Goal: Consume media (video, audio)

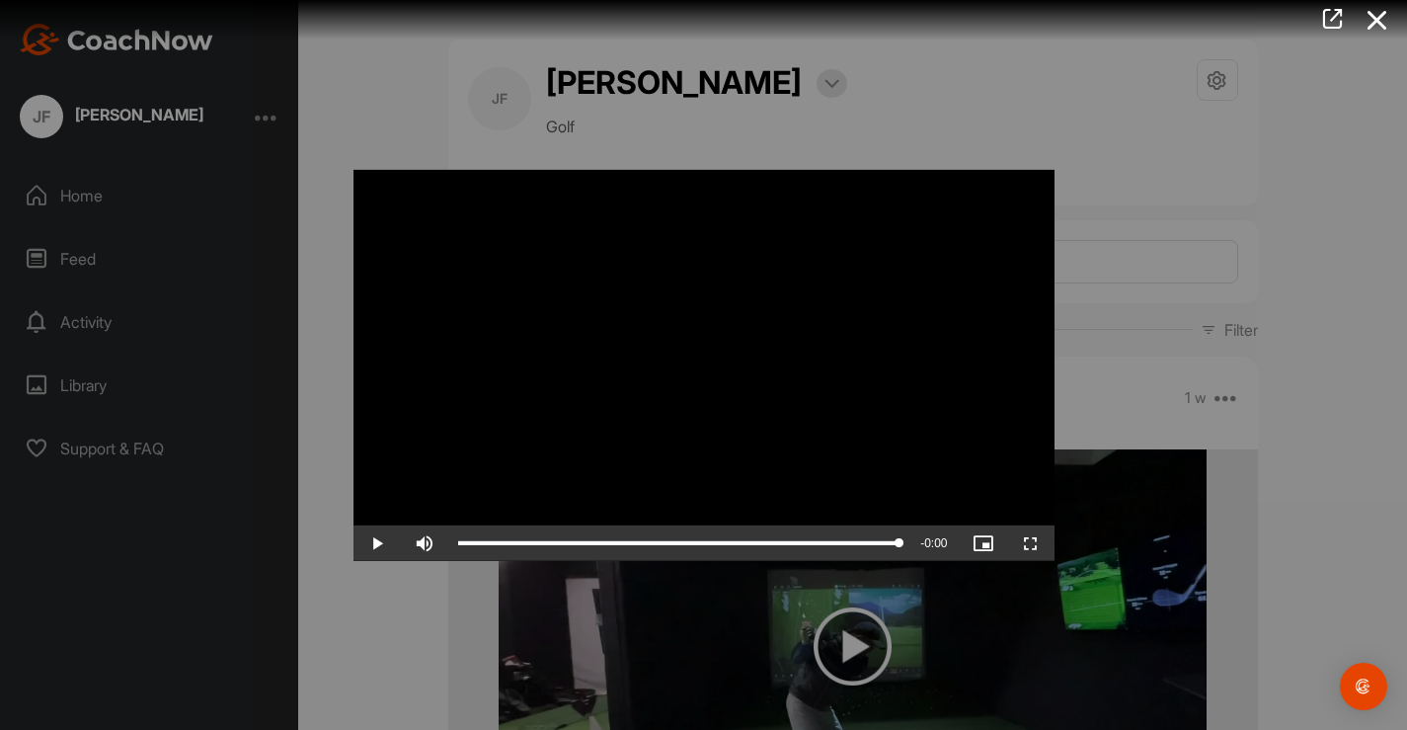
scroll to position [2757, 0]
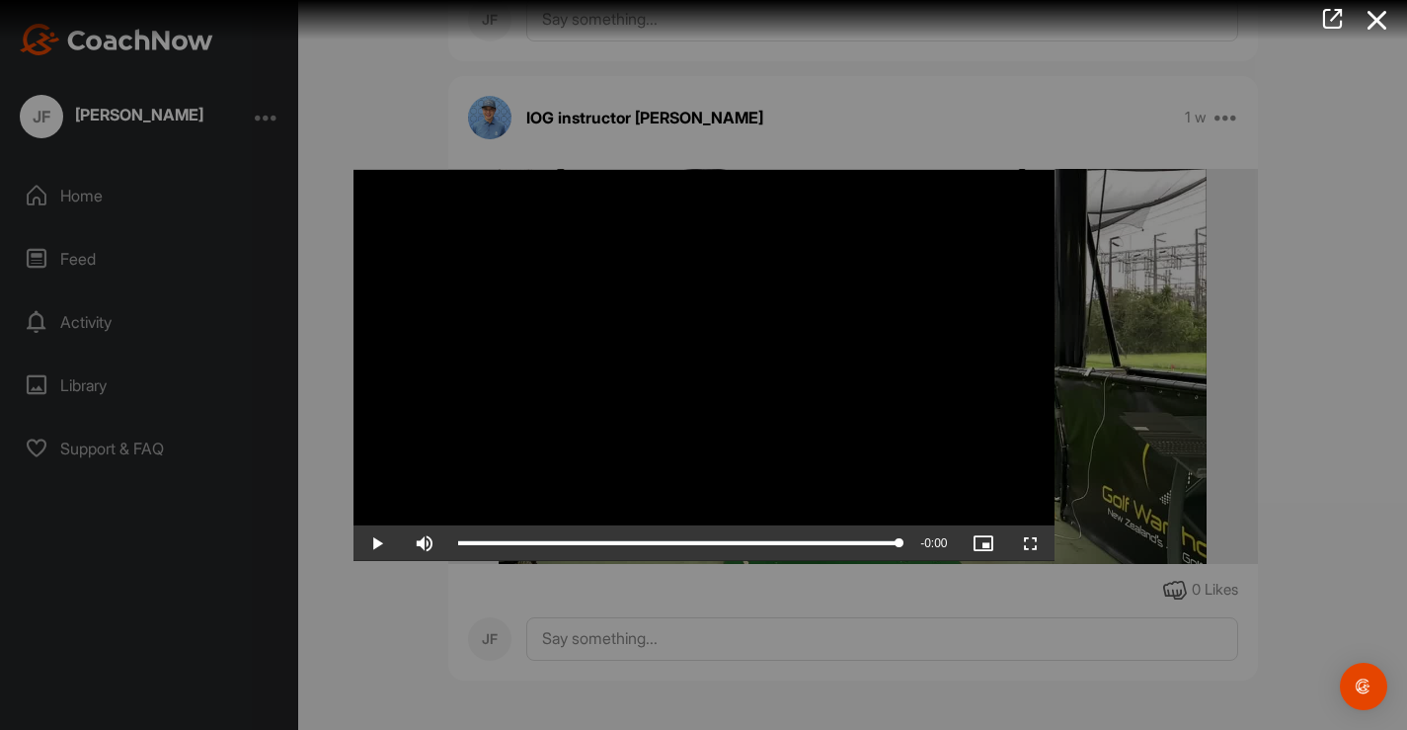
click at [658, 371] on video "Video Player" at bounding box center [704, 364] width 701 height 391
click at [374, 543] on span "Video Player" at bounding box center [377, 543] width 47 height 0
click at [564, 413] on video "Video Player" at bounding box center [704, 364] width 701 height 391
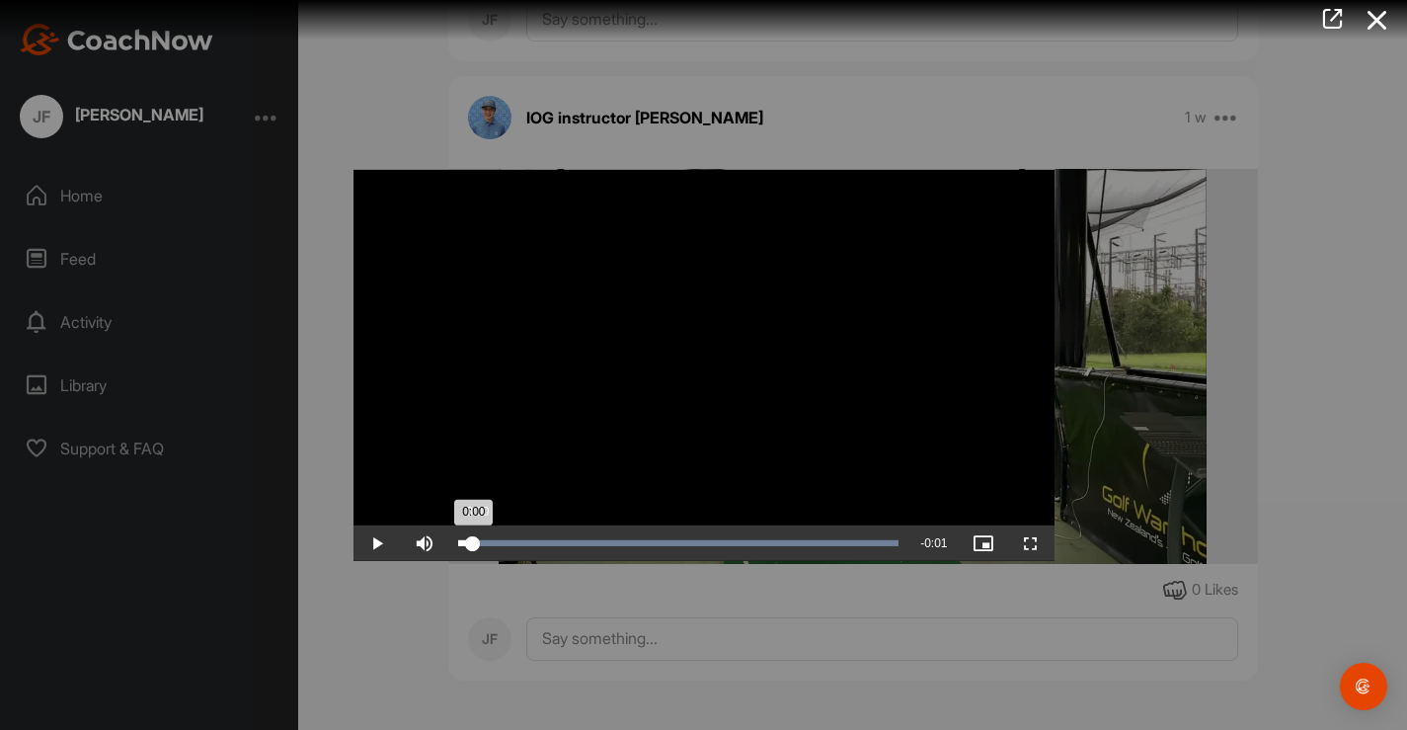
click at [473, 540] on div "Loaded : 100.00% 0:00 0:00" at bounding box center [678, 543] width 441 height 6
click at [379, 543] on span "Video Player" at bounding box center [377, 543] width 47 height 0
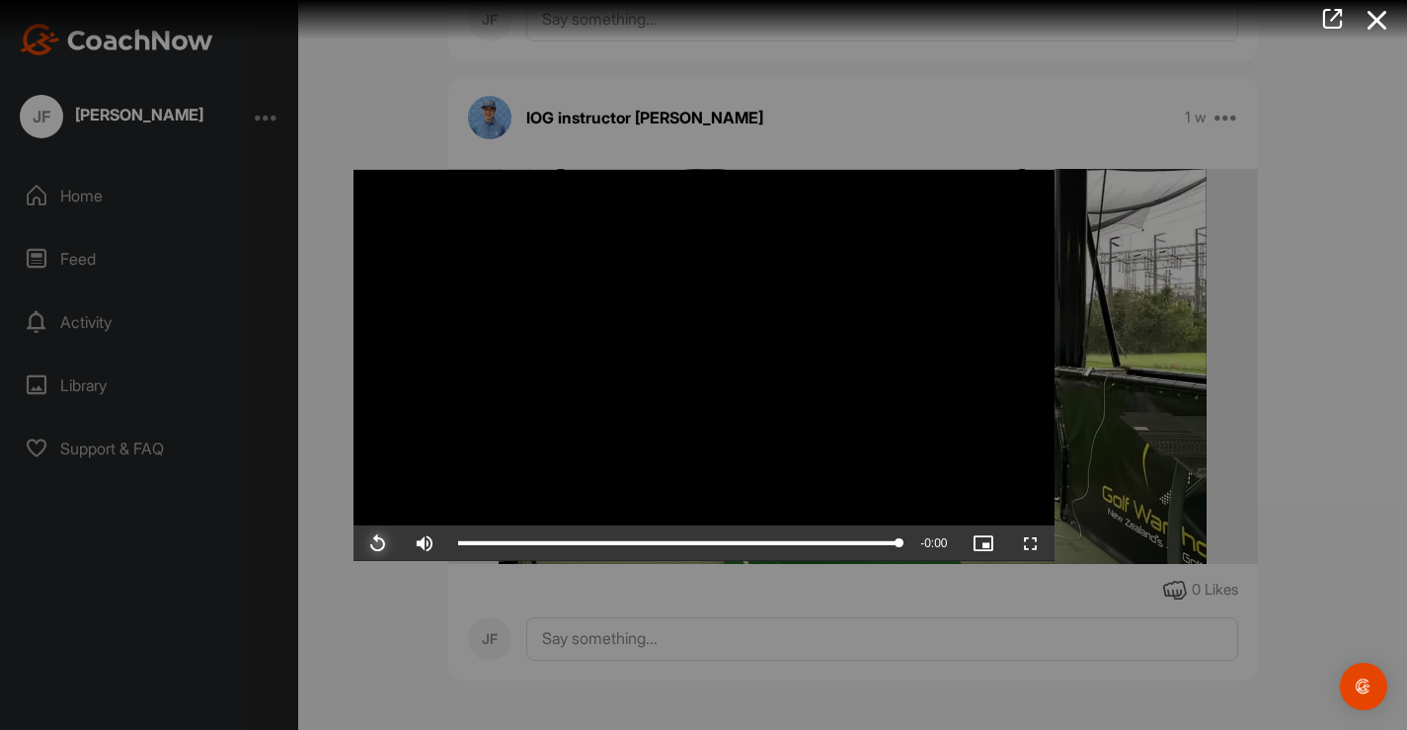
click at [379, 543] on span "Video Player" at bounding box center [377, 543] width 47 height 0
click at [342, 128] on div at bounding box center [703, 365] width 1407 height 730
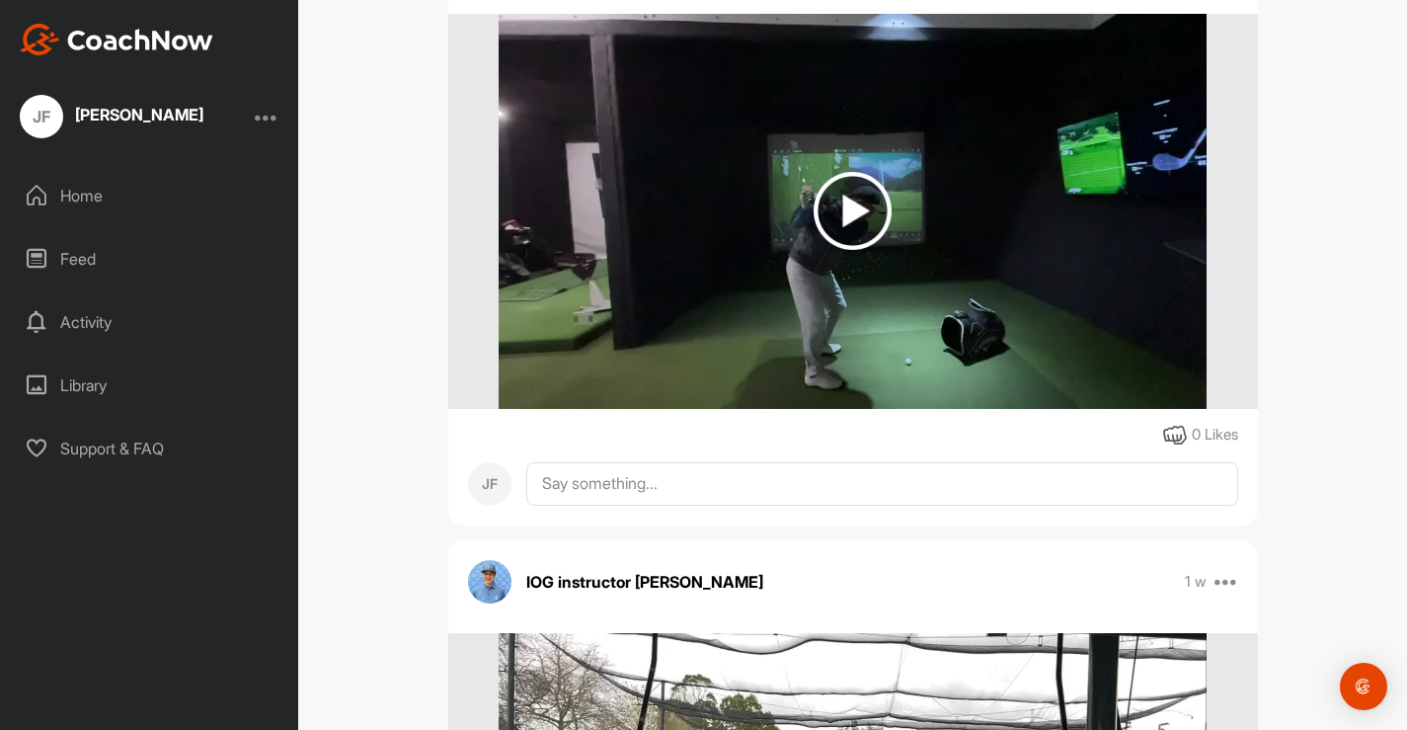
scroll to position [437, 0]
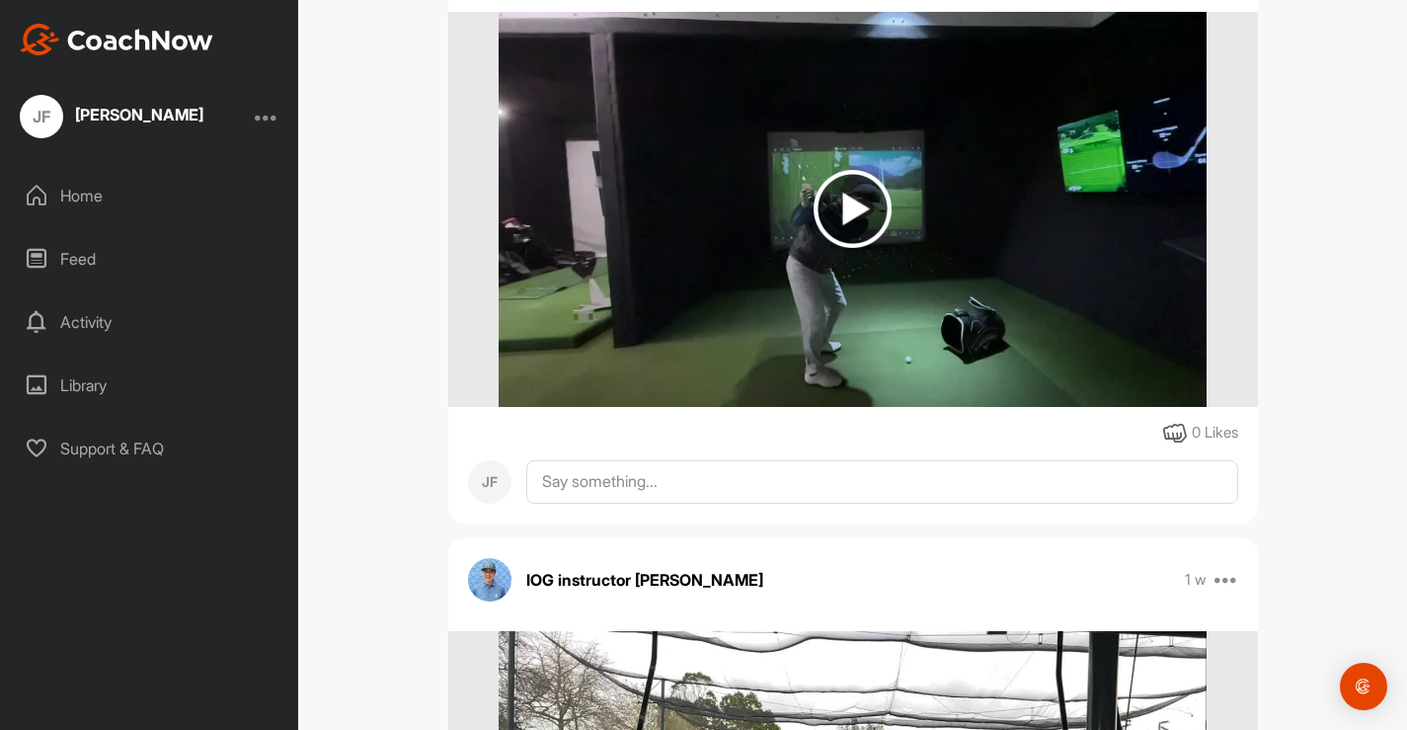
click at [855, 209] on img at bounding box center [853, 209] width 78 height 78
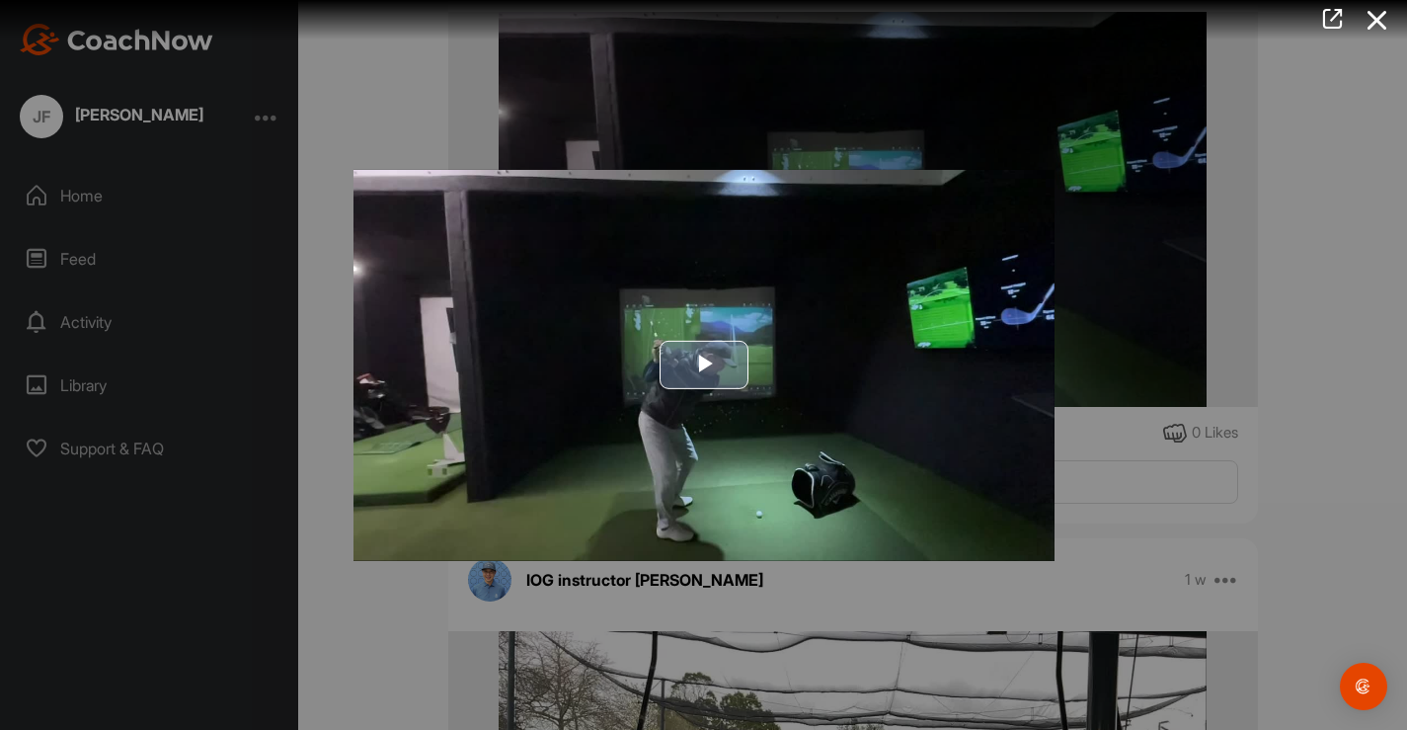
click at [704, 364] on span "Video Player" at bounding box center [704, 364] width 0 height 0
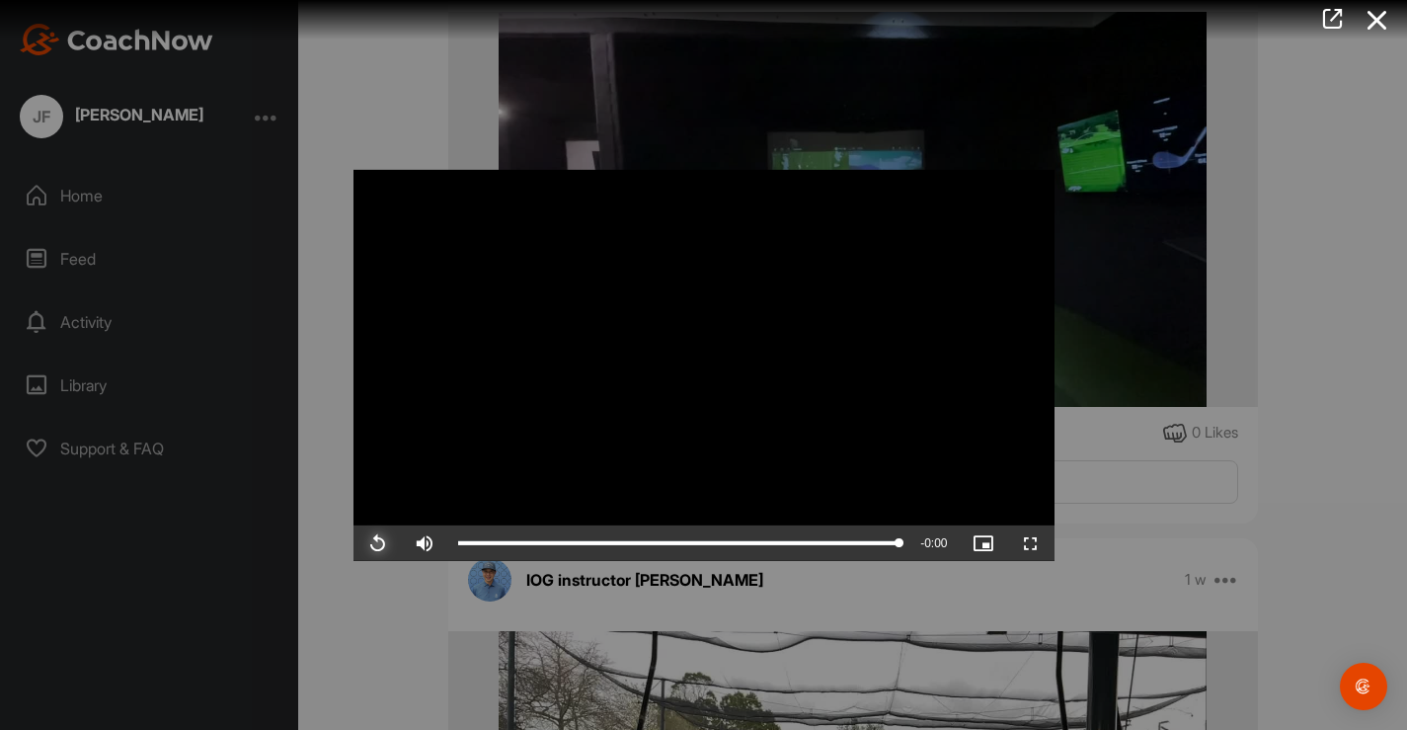
click at [379, 543] on span "Video Player" at bounding box center [377, 543] width 47 height 0
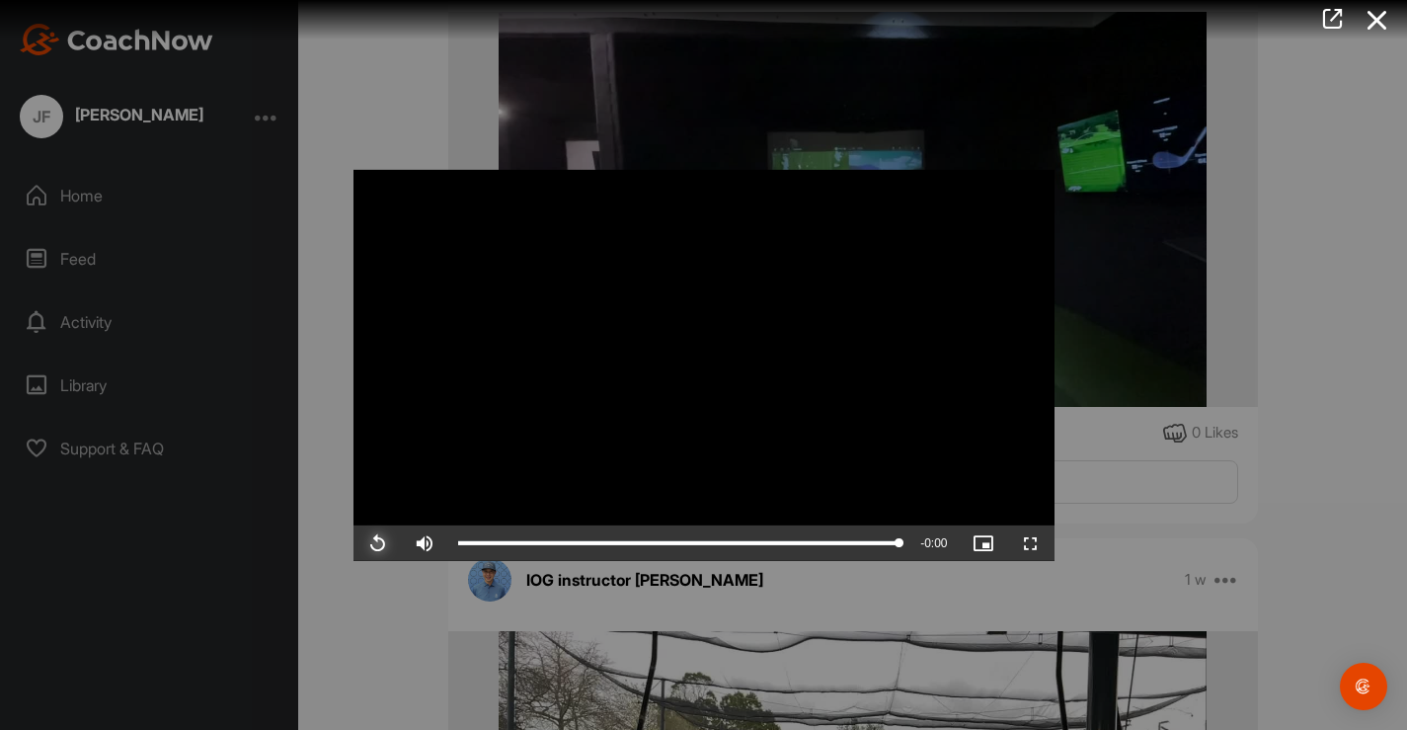
click at [379, 543] on span "Video Player" at bounding box center [377, 543] width 47 height 0
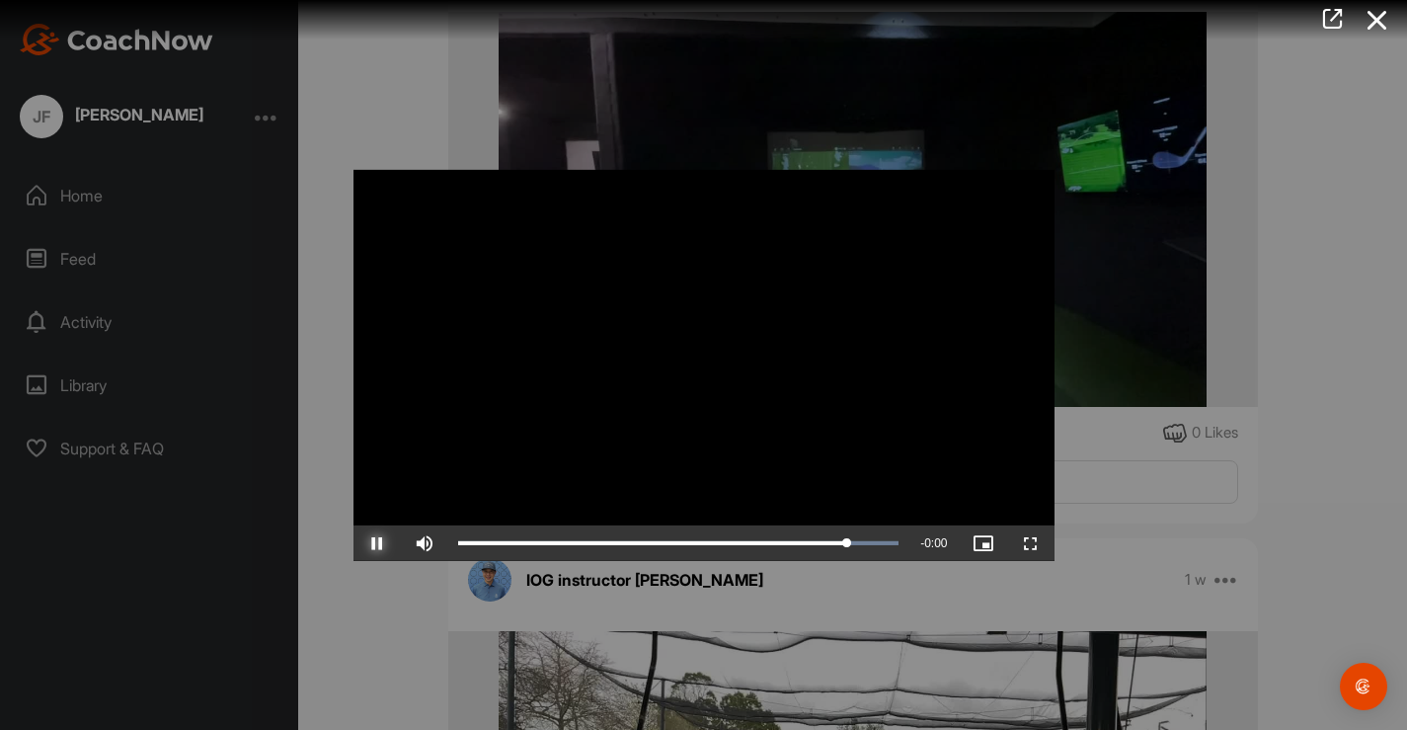
click at [379, 543] on span "Video Player" at bounding box center [377, 543] width 47 height 0
click at [381, 543] on span "Video Player" at bounding box center [377, 543] width 47 height 0
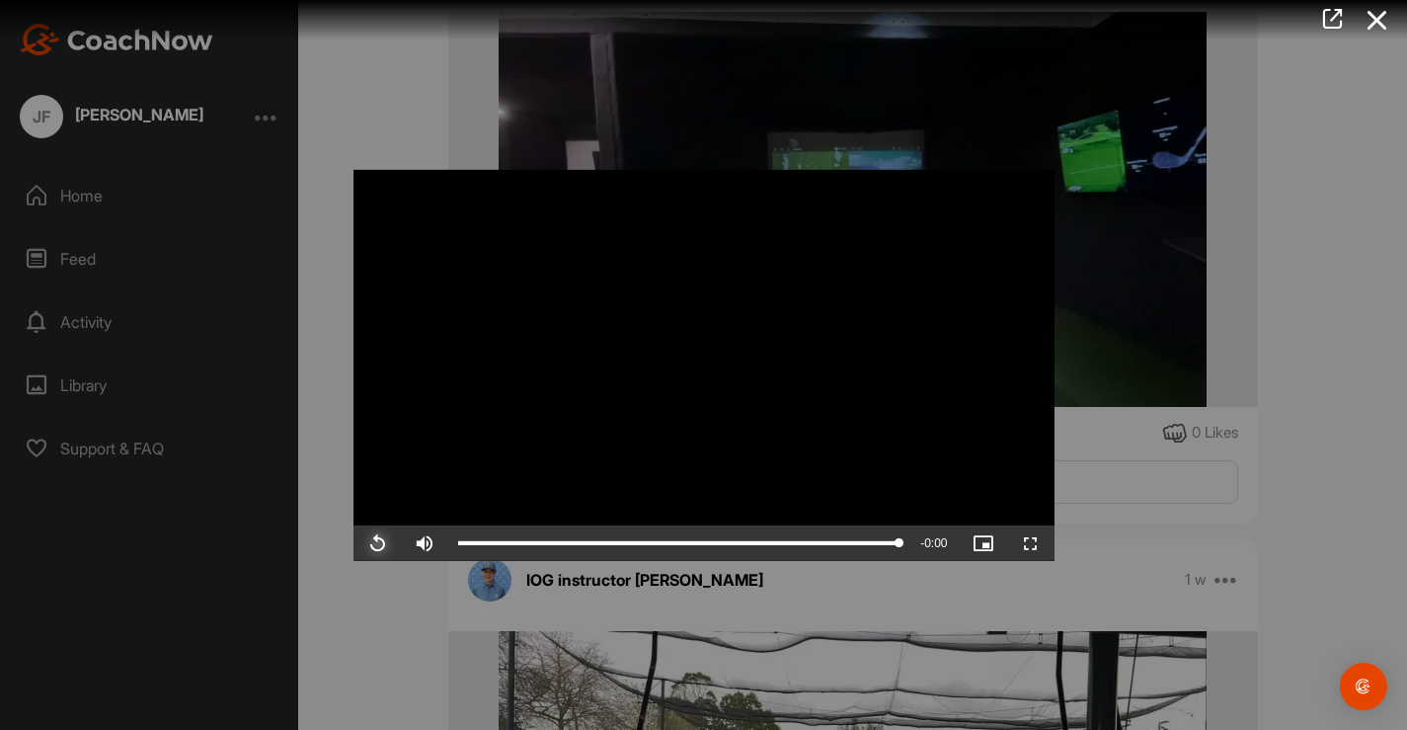
click at [381, 543] on span "Video Player" at bounding box center [377, 543] width 47 height 0
click at [317, 421] on div at bounding box center [703, 365] width 1407 height 730
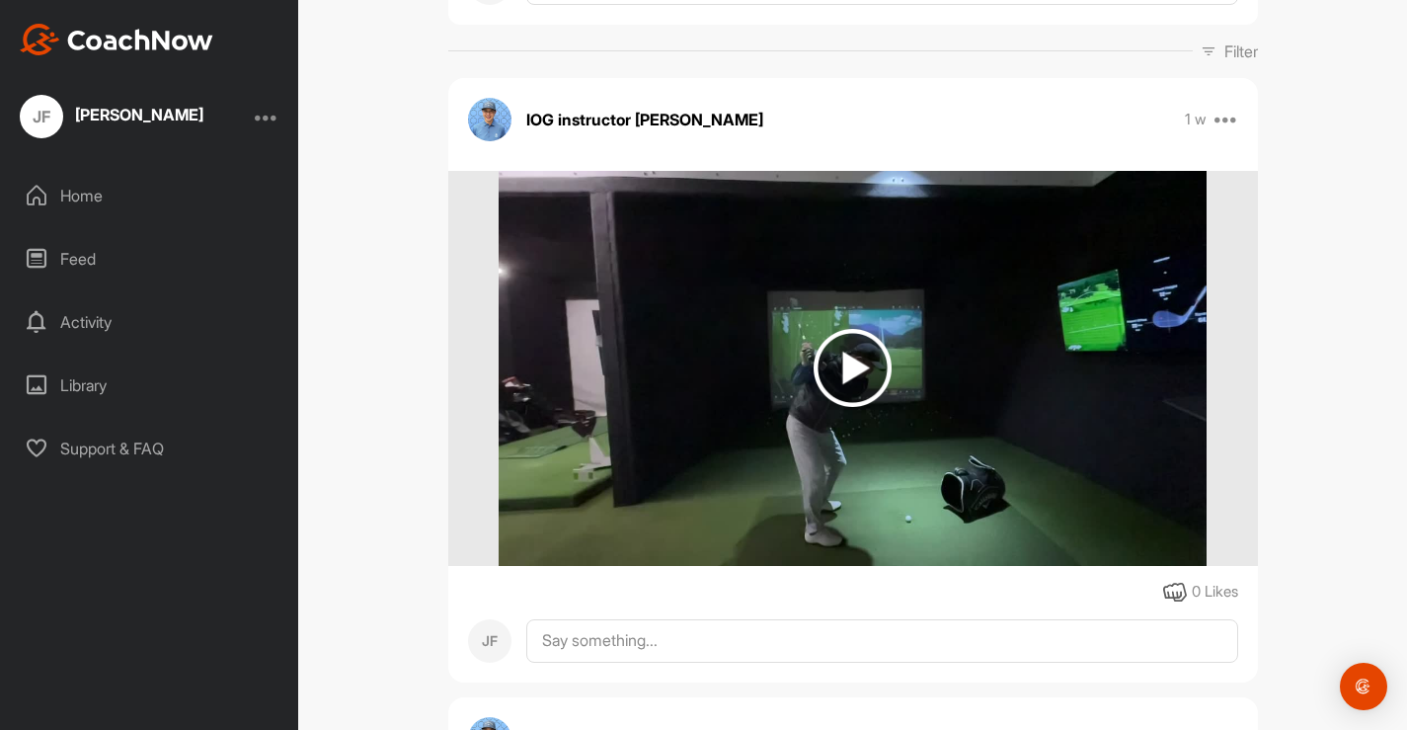
scroll to position [0, 0]
